Goal: Check status

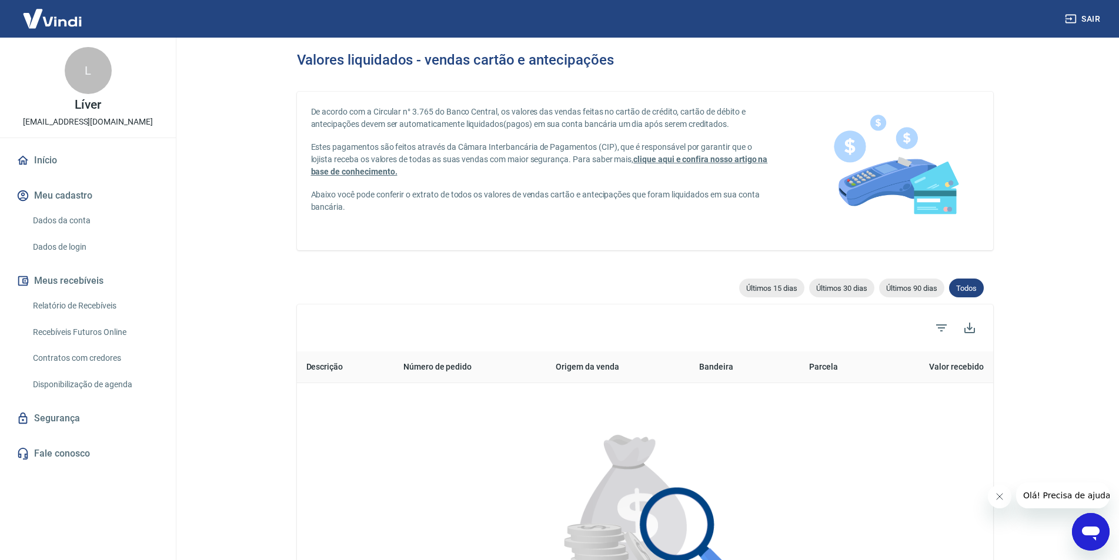
click at [92, 305] on link "Relatório de Recebíveis" at bounding box center [94, 306] width 133 height 24
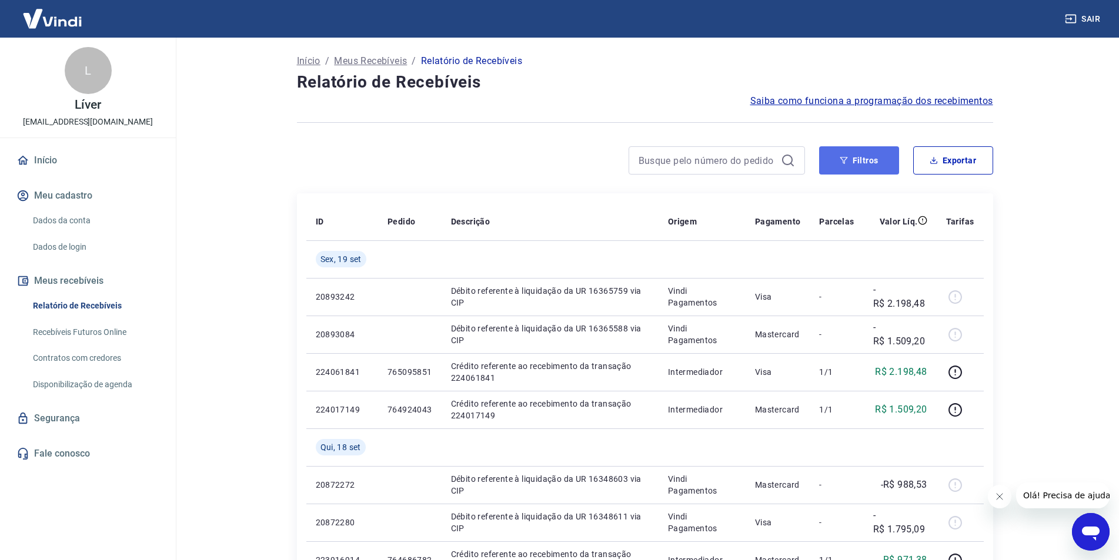
click at [877, 165] on button "Filtros" at bounding box center [859, 160] width 80 height 28
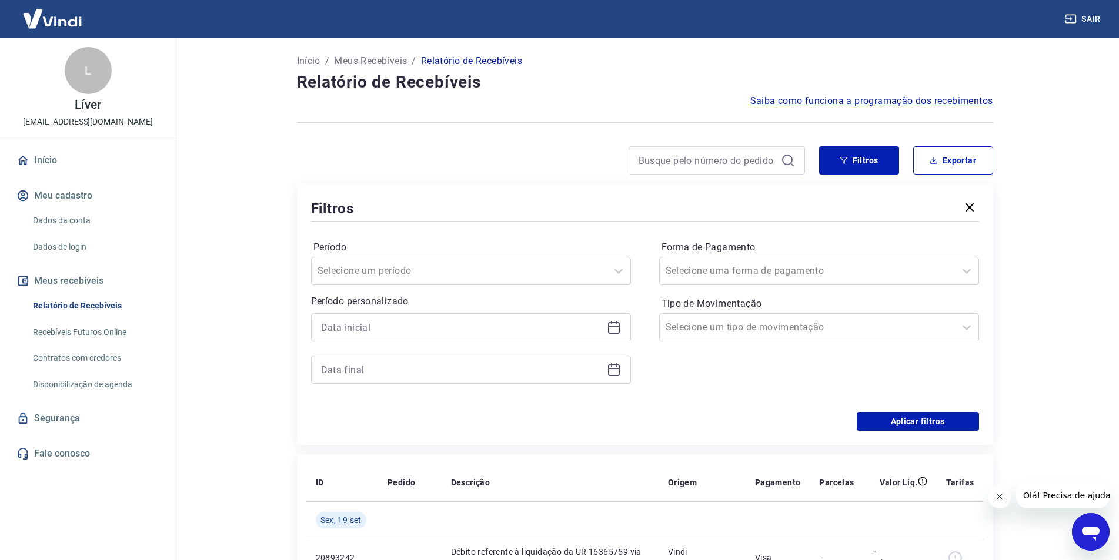
click at [395, 317] on div at bounding box center [471, 327] width 320 height 28
click at [393, 323] on input at bounding box center [461, 328] width 281 height 18
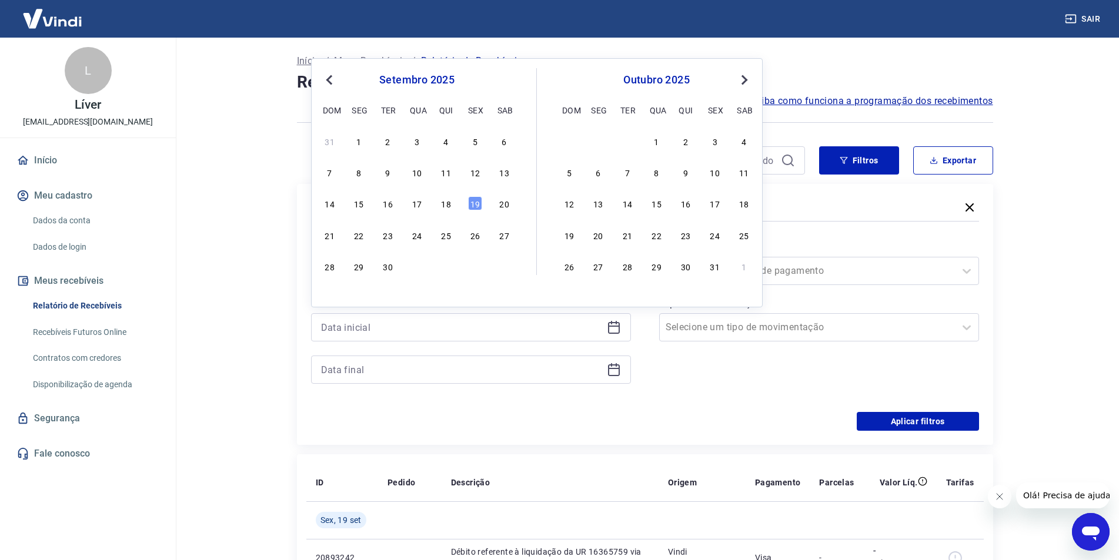
click at [474, 201] on div "19" at bounding box center [475, 203] width 14 height 14
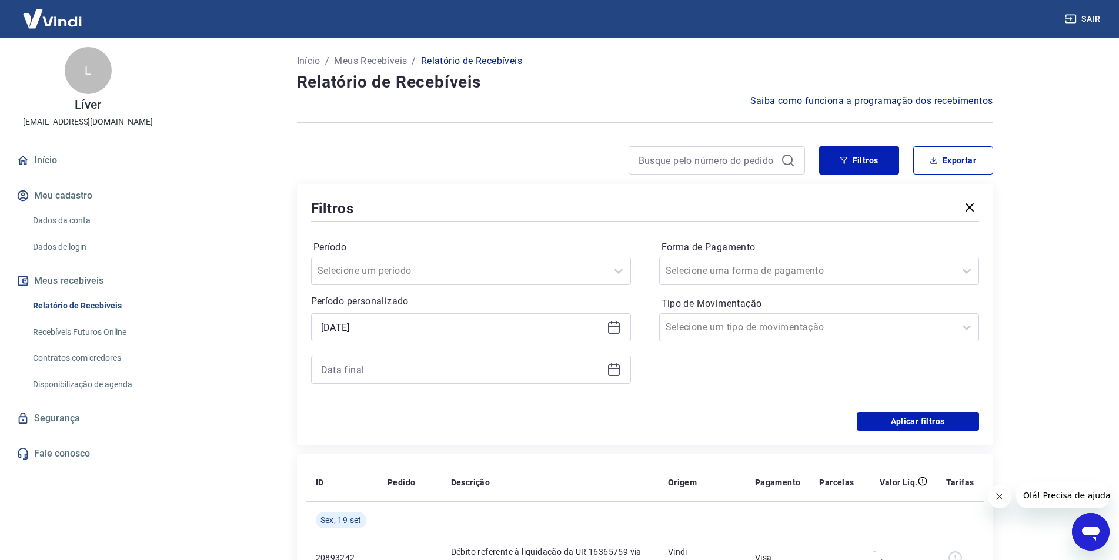
type input "[DATE]"
click at [388, 367] on input at bounding box center [461, 370] width 281 height 18
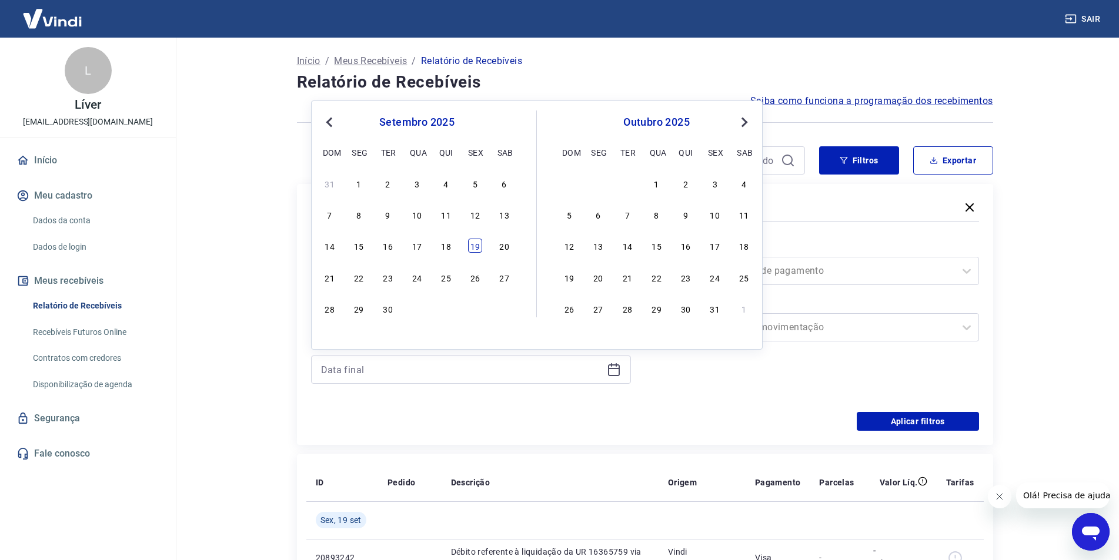
click at [473, 248] on div "19" at bounding box center [475, 246] width 14 height 14
type input "[DATE]"
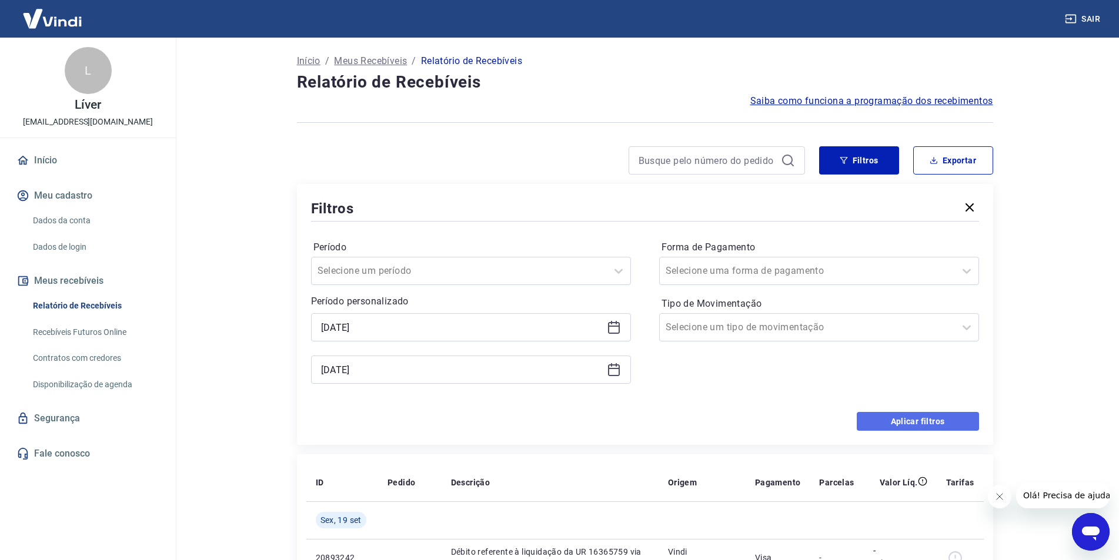
click at [894, 419] on button "Aplicar filtros" at bounding box center [918, 421] width 122 height 19
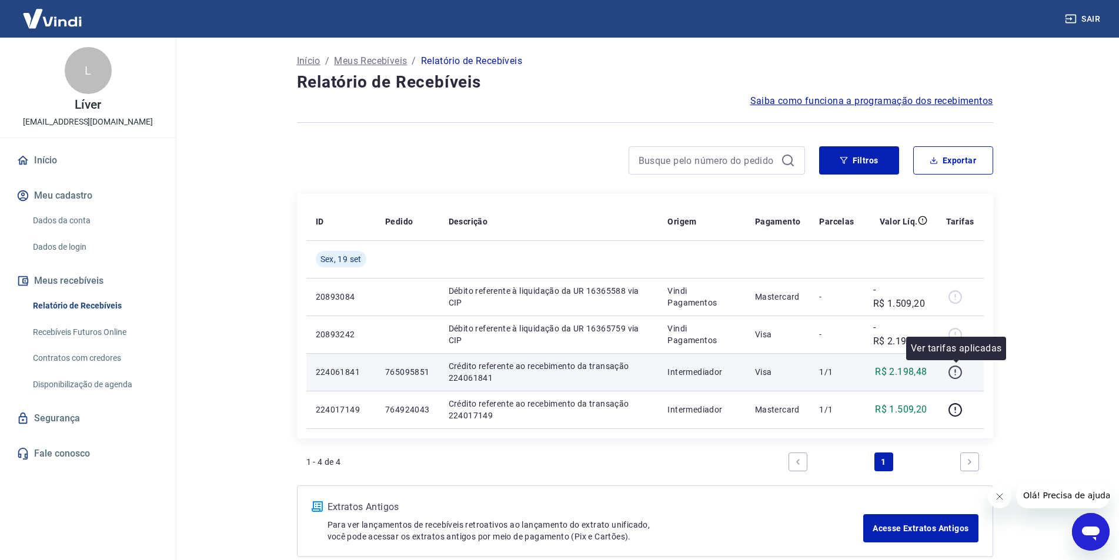
click at [959, 370] on icon "button" at bounding box center [955, 372] width 15 height 15
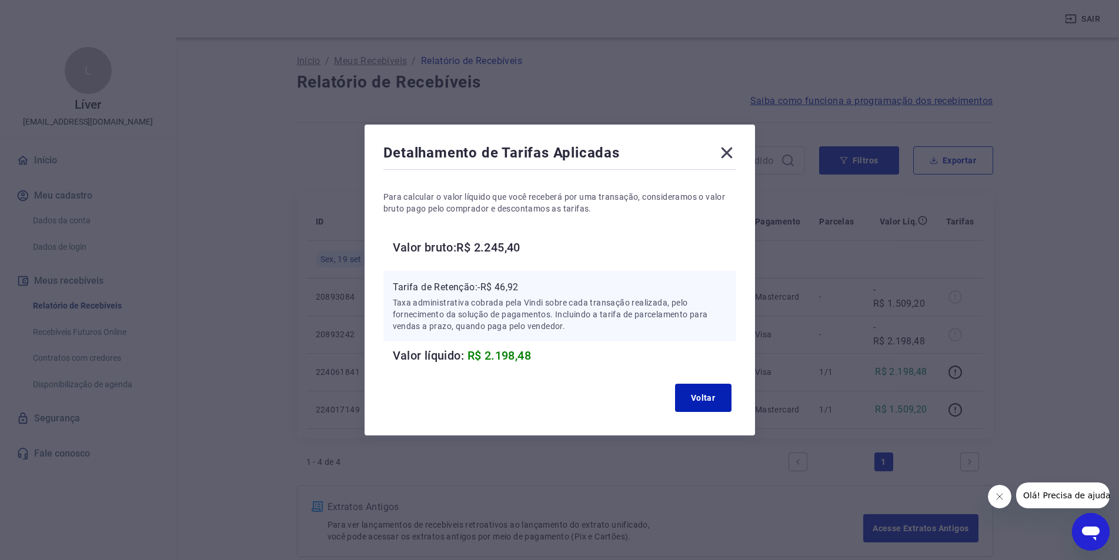
click at [732, 152] on icon at bounding box center [726, 153] width 11 height 11
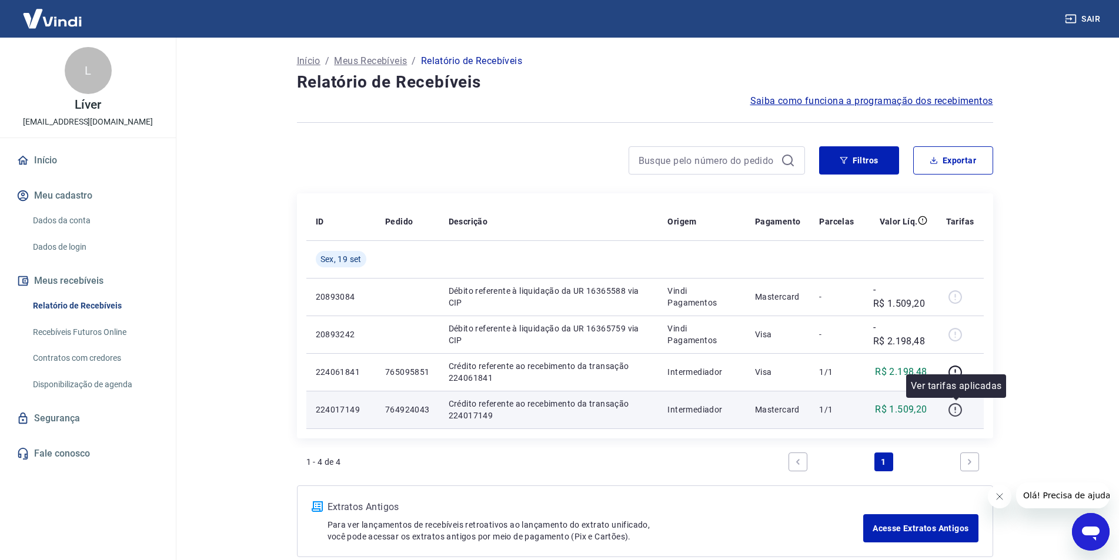
click at [958, 414] on icon "button" at bounding box center [955, 410] width 15 height 15
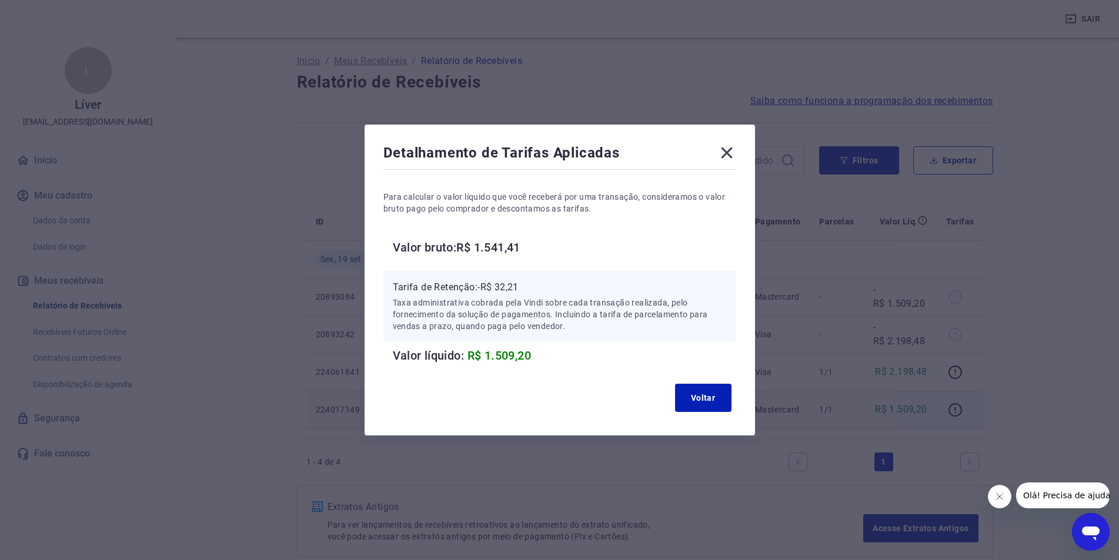
click at [729, 154] on icon at bounding box center [726, 153] width 11 height 11
